Goal: Communication & Community: Participate in discussion

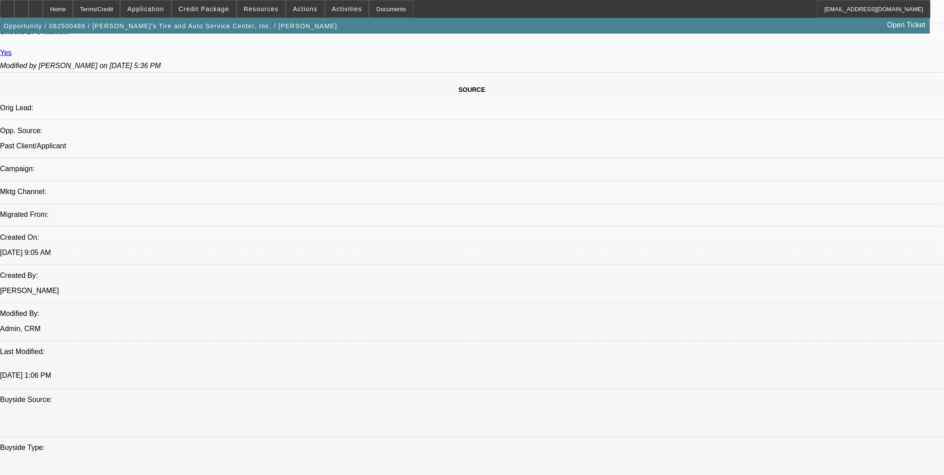
select select "0"
select select "0.1"
select select "0"
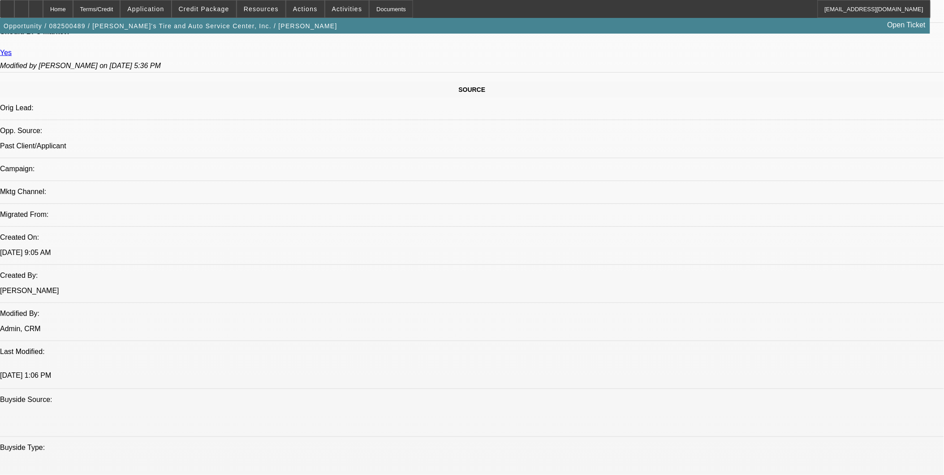
select select "0.1"
select select "0"
select select "0.1"
select select "0"
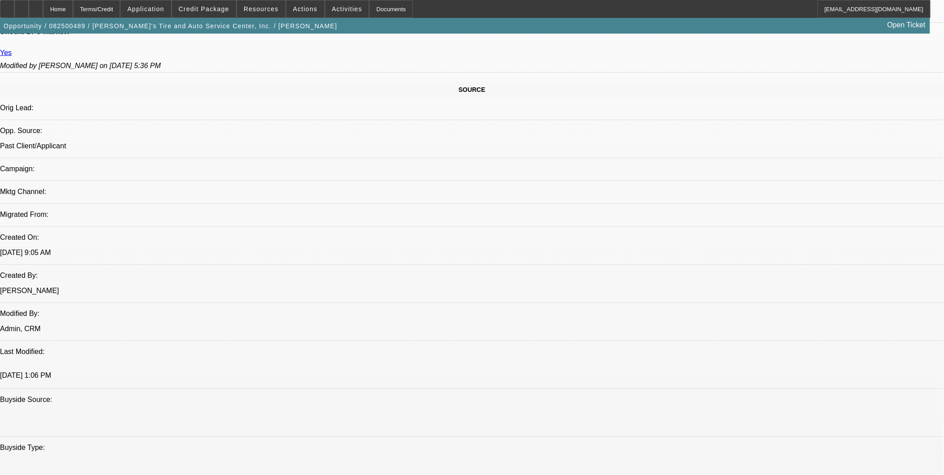
select select "0"
select select "0.1"
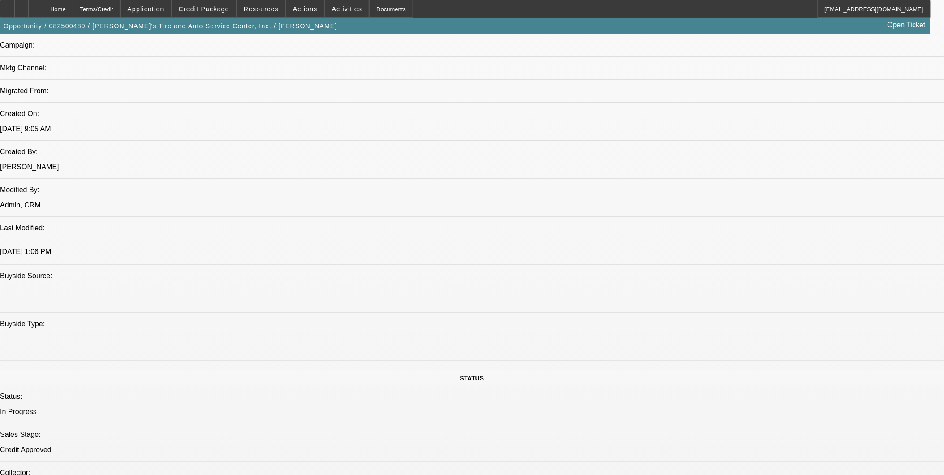
select select "1"
select select "3"
select select "4"
select select "1"
select select "3"
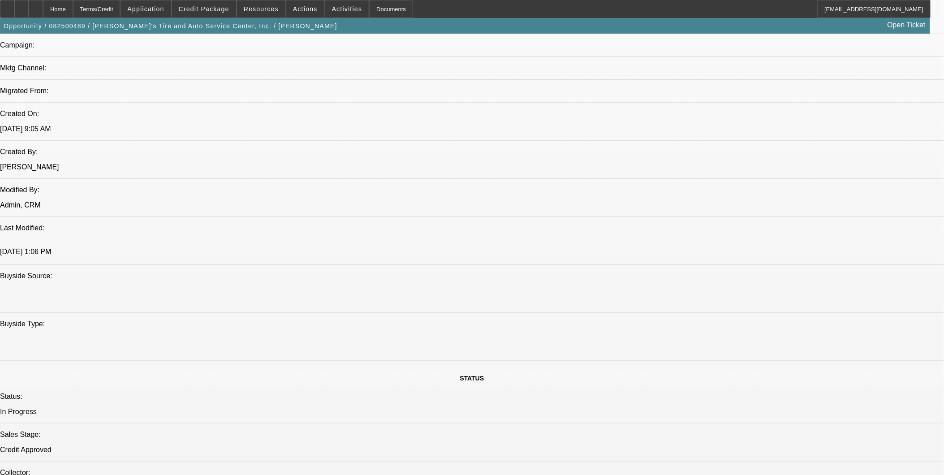
select select "4"
select select "1"
select select "3"
select select "4"
select select "1"
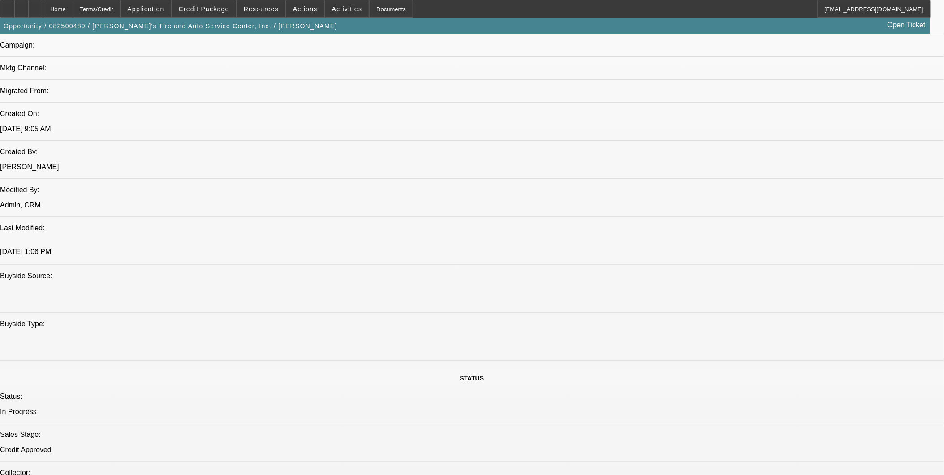
select select "3"
select select "4"
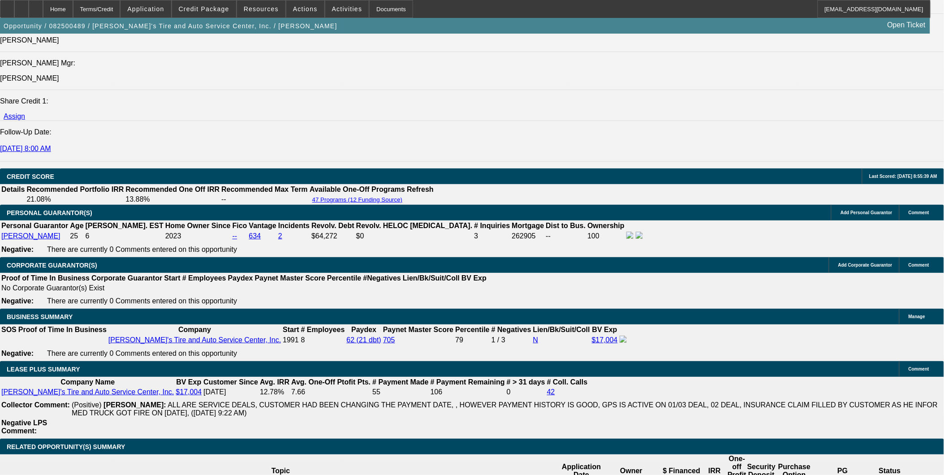
scroll to position [1195, 0]
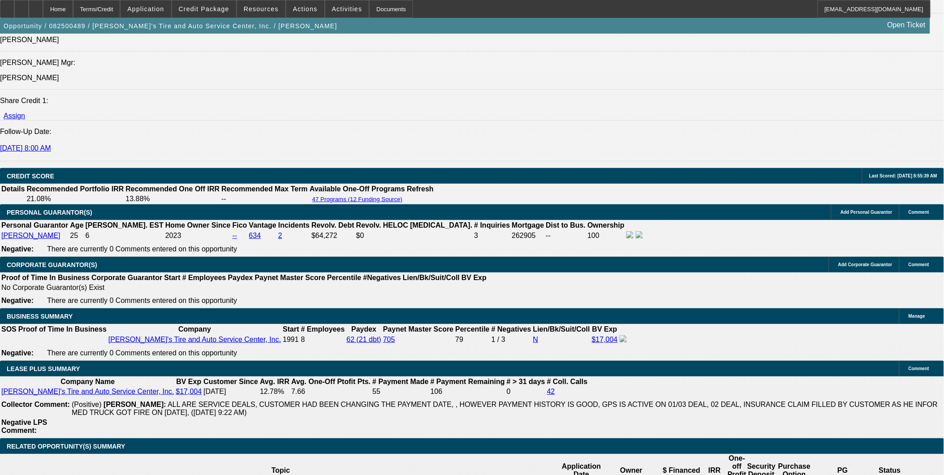
select select "0"
select select "3"
select select "0.1"
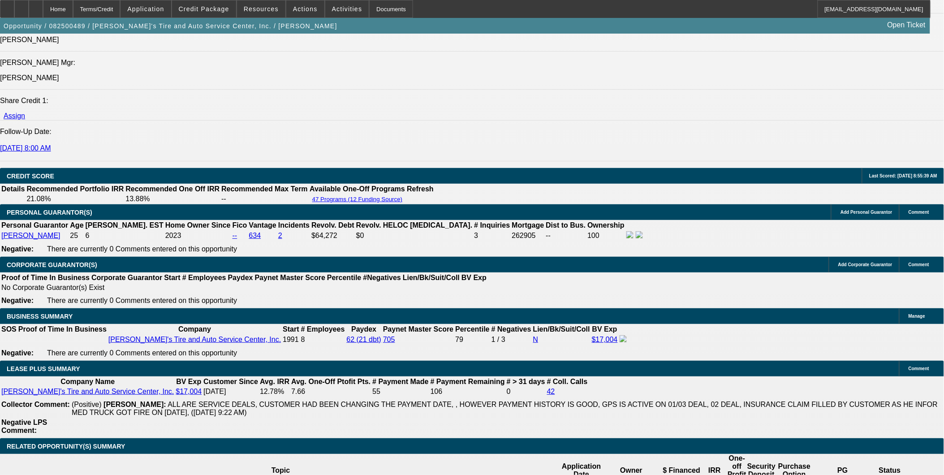
select select "4"
select select "0"
select select "3"
select select "0.1"
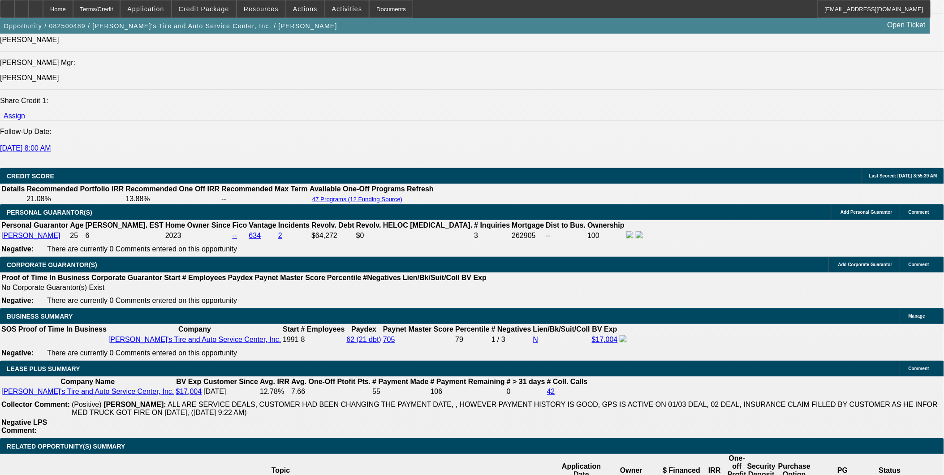
select select "4"
select select "0"
select select "3"
select select "0.1"
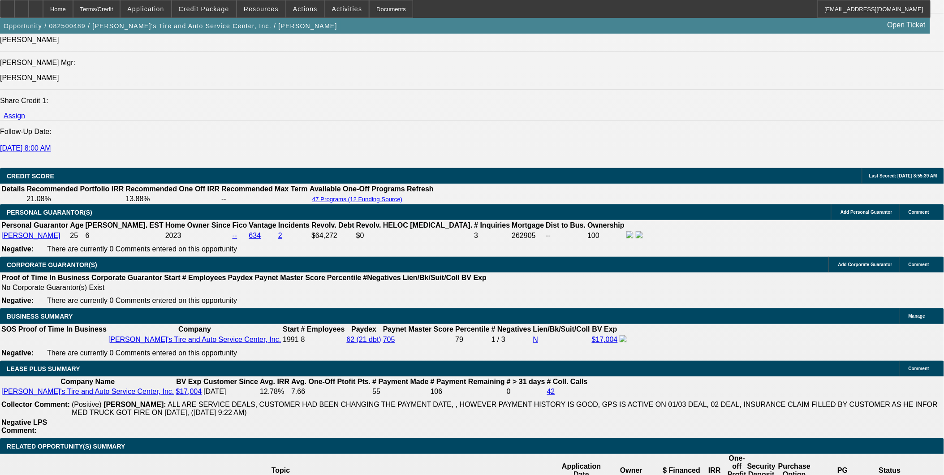
select select "4"
select select "0"
select select "3"
select select "0.1"
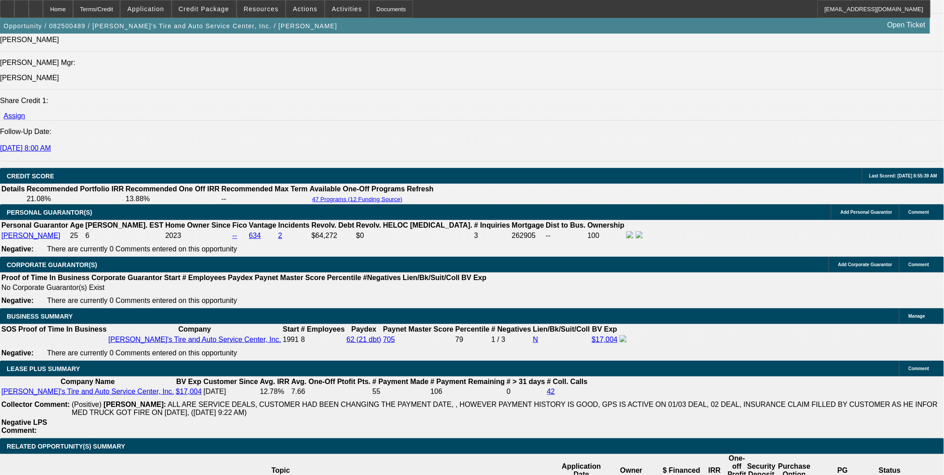
select select "4"
select select "0"
select select "2"
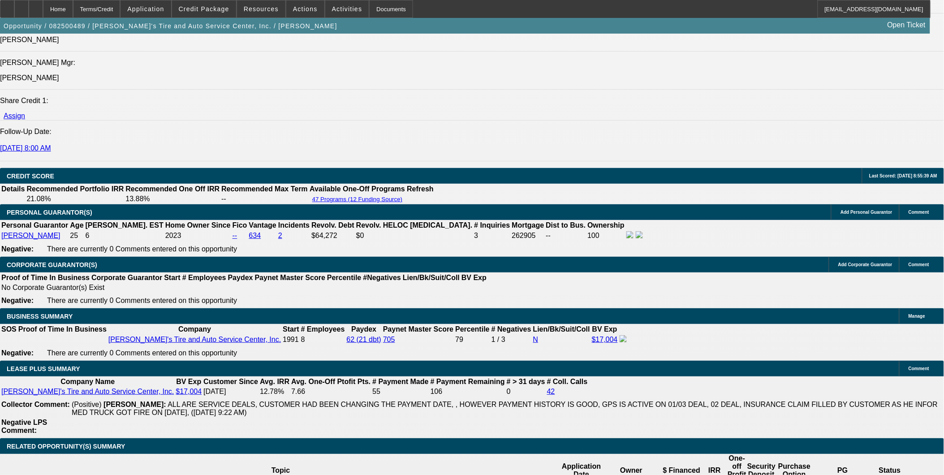
select select "0.1"
select select "4"
select select "0"
select select "2"
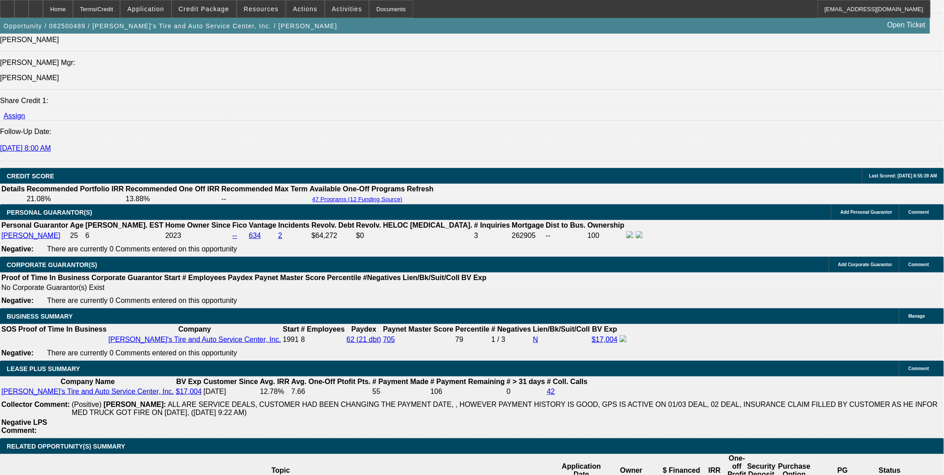
select select "0.1"
select select "4"
select select "0"
select select "3"
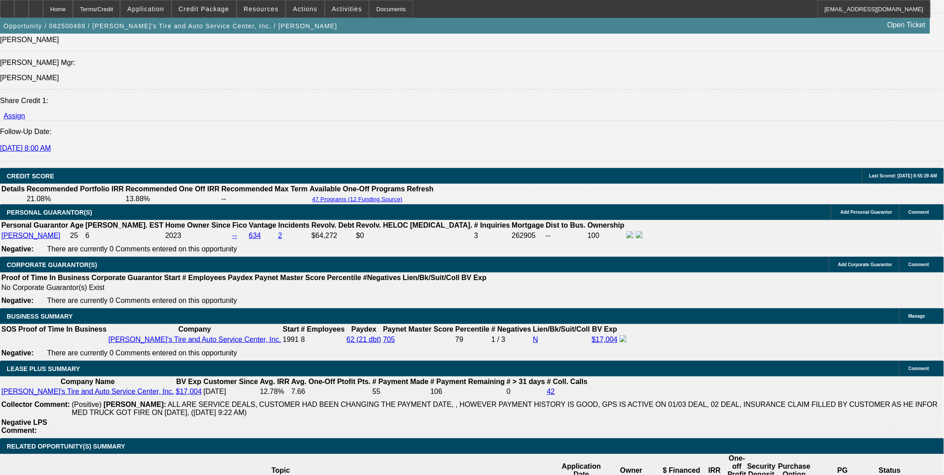
select select "0.1"
select select "4"
select select "0"
select select "3"
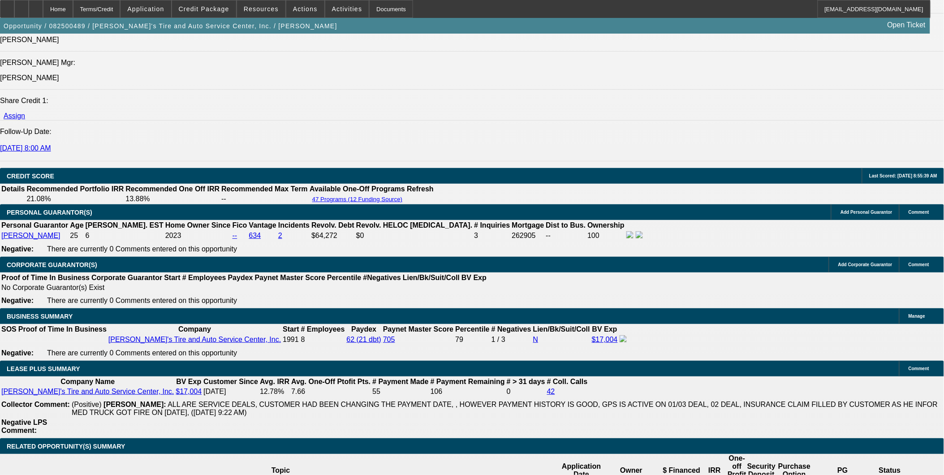
select select "0.1"
select select "4"
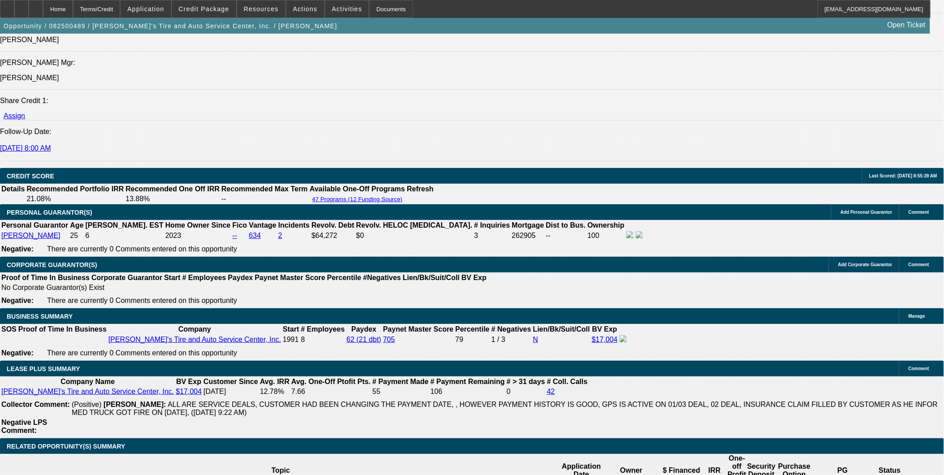
scroll to position [2784, 0]
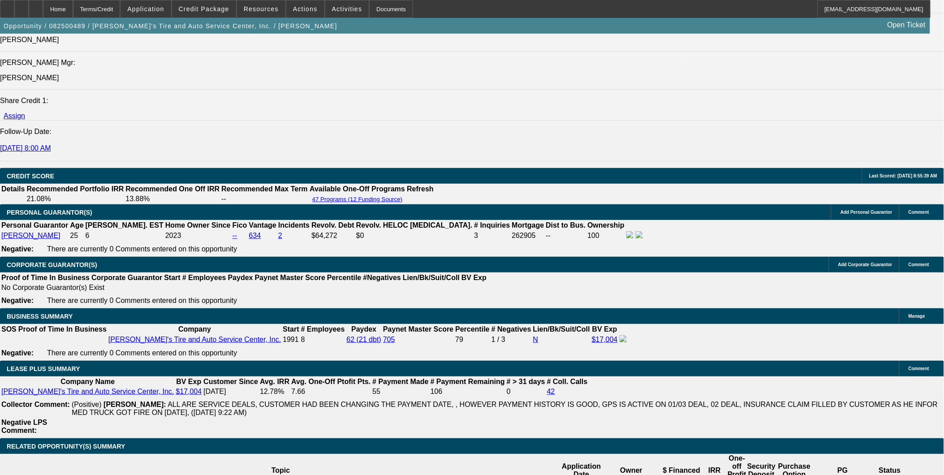
scroll to position [2286, 0]
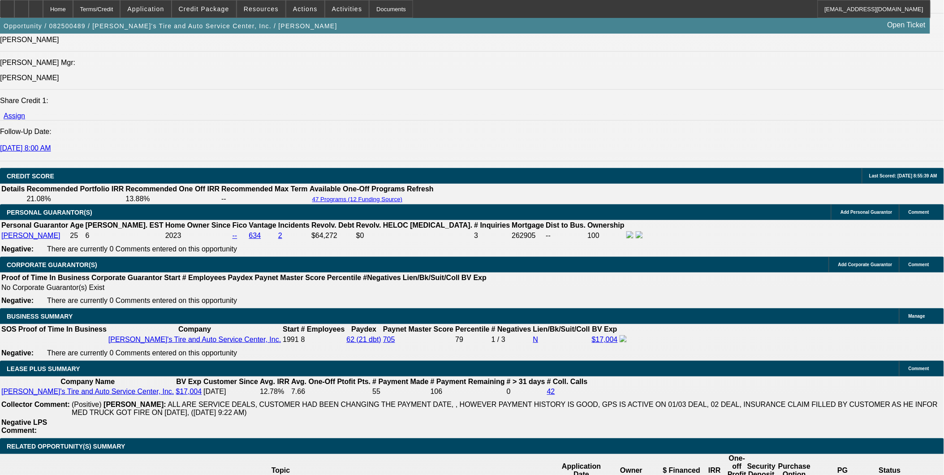
scroll to position [2187, 0]
